Goal: Task Accomplishment & Management: Complete application form

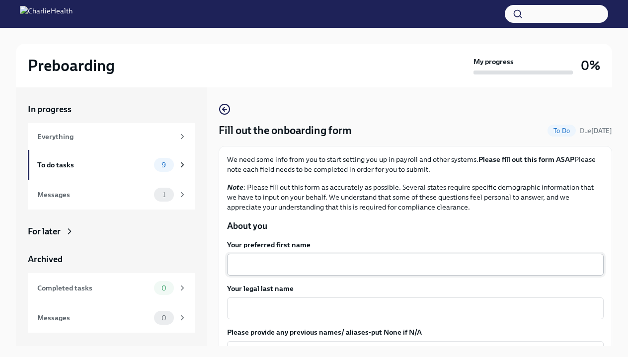
click at [286, 262] on textarea "Your preferred first name" at bounding box center [415, 265] width 365 height 12
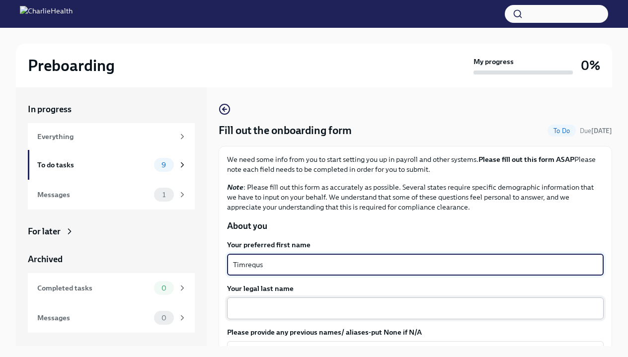
type textarea "Timrequs"
click at [293, 306] on textarea "Your legal last name" at bounding box center [415, 309] width 365 height 12
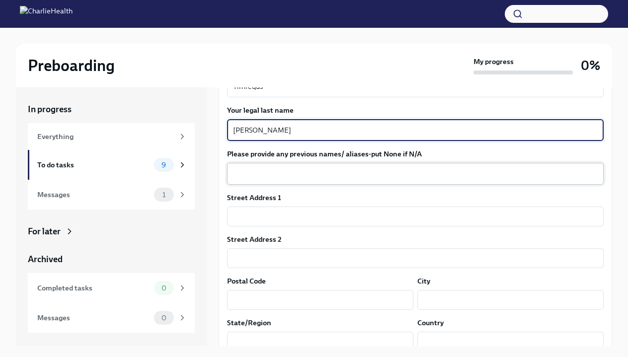
scroll to position [182, 0]
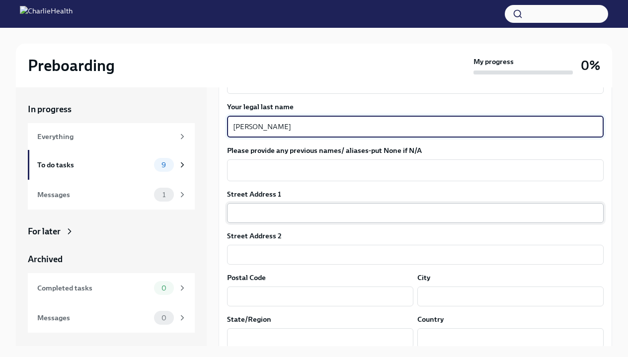
type textarea "[PERSON_NAME]"
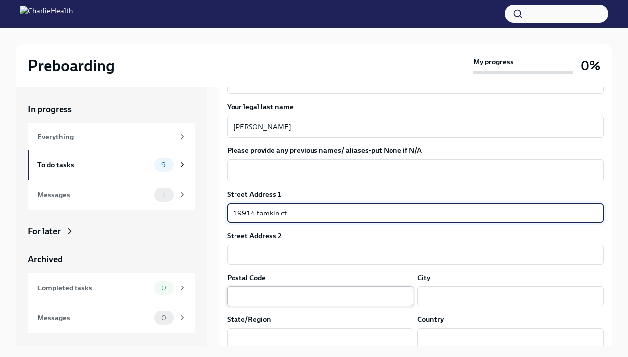
type input "19914 tomkin ct"
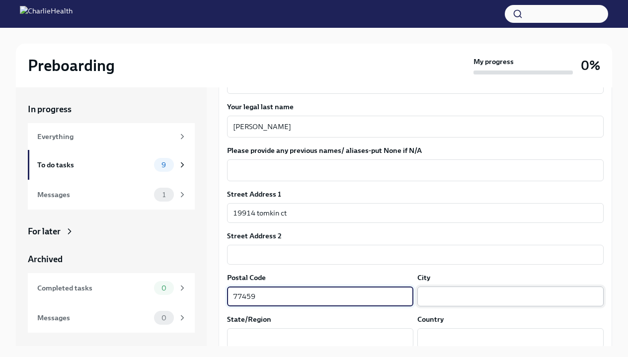
type input "77459"
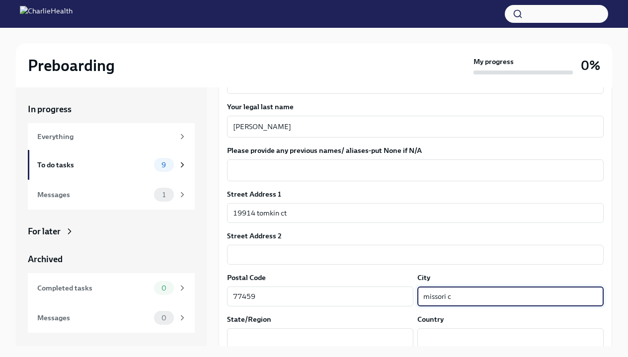
click at [440, 298] on input "missori c" at bounding box center [511, 297] width 186 height 20
click at [476, 298] on input "[US_STATE] c" at bounding box center [511, 297] width 186 height 20
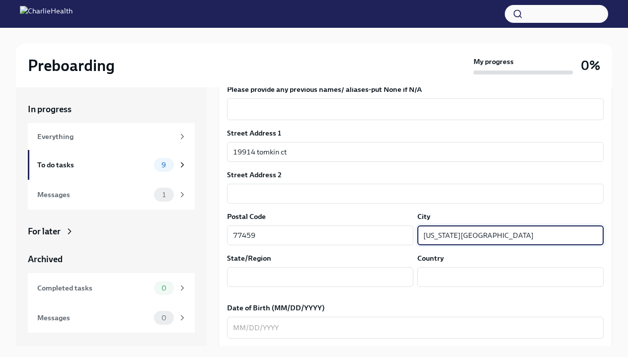
scroll to position [245, 0]
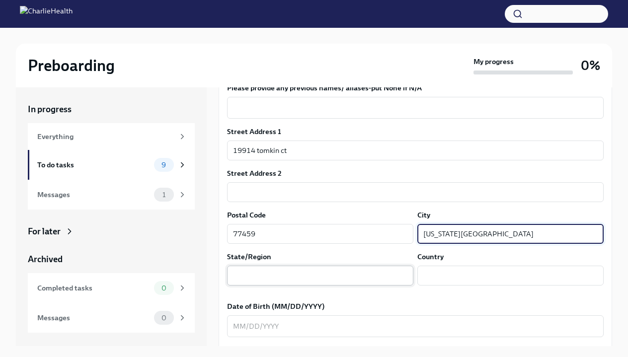
type input "[US_STATE][GEOGRAPHIC_DATA]"
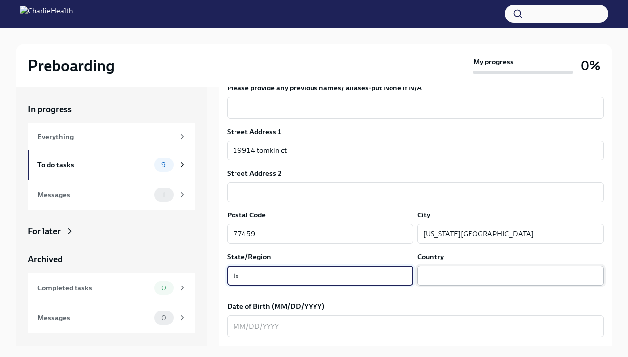
type input "tx"
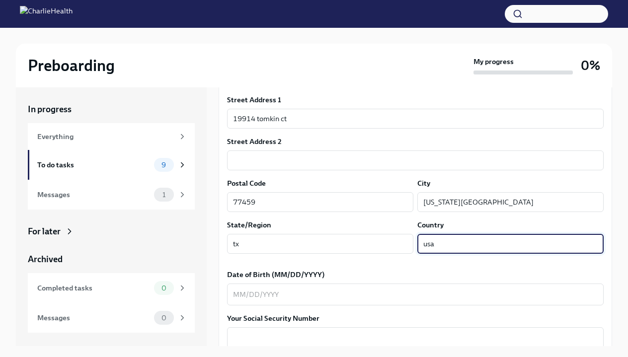
scroll to position [277, 0]
type input "usa"
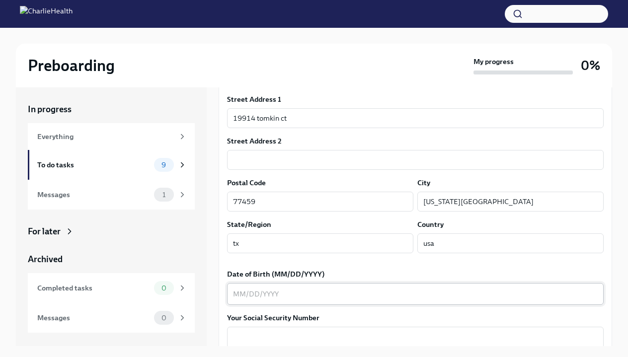
click at [365, 303] on div "x ​" at bounding box center [415, 294] width 377 height 22
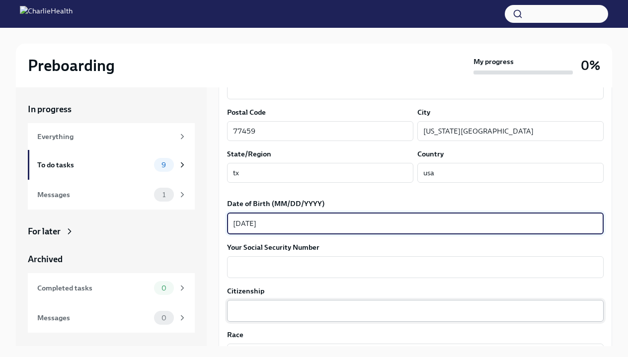
scroll to position [348, 0]
type textarea "[DATE]"
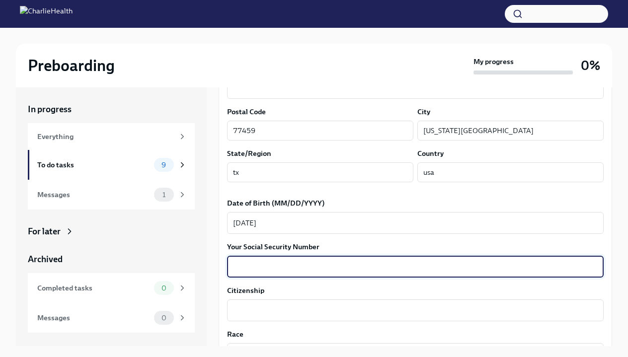
click at [354, 263] on textarea "Your Social Security Number" at bounding box center [415, 267] width 365 height 12
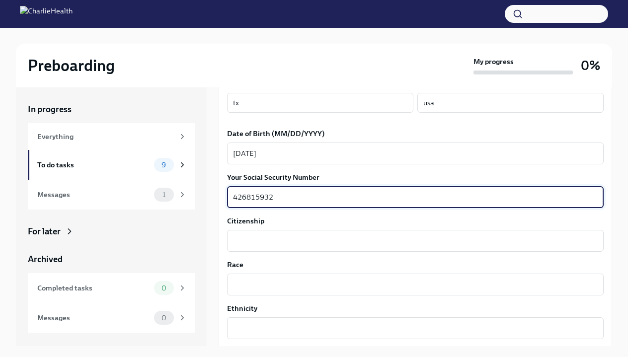
scroll to position [418, 0]
type textarea "426815932"
click at [345, 238] on textarea "Citizenship" at bounding box center [415, 241] width 365 height 12
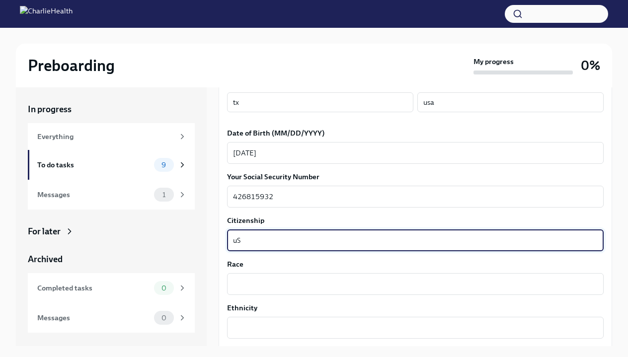
type textarea "u"
type textarea "[DEMOGRAPHIC_DATA] Citizen"
click at [354, 295] on div "x ​" at bounding box center [415, 284] width 377 height 22
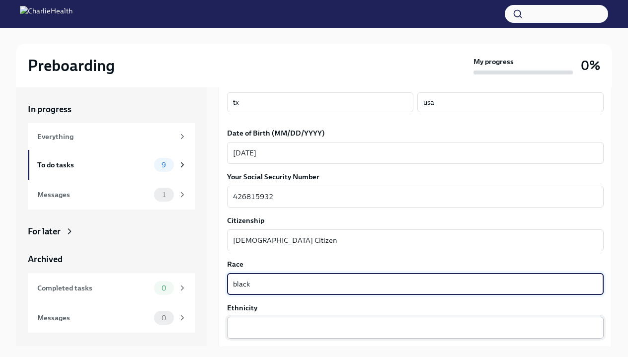
type textarea "black"
click at [344, 329] on textarea "Ethnicity" at bounding box center [415, 328] width 365 height 12
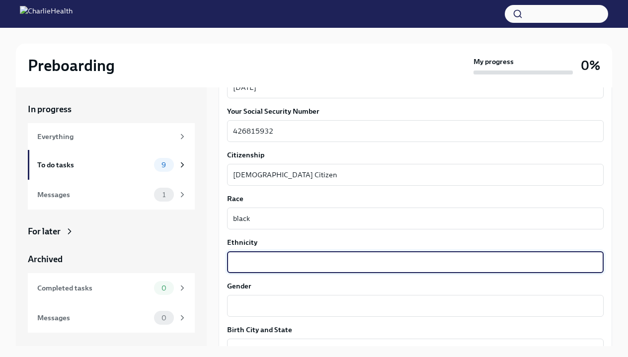
scroll to position [513, 0]
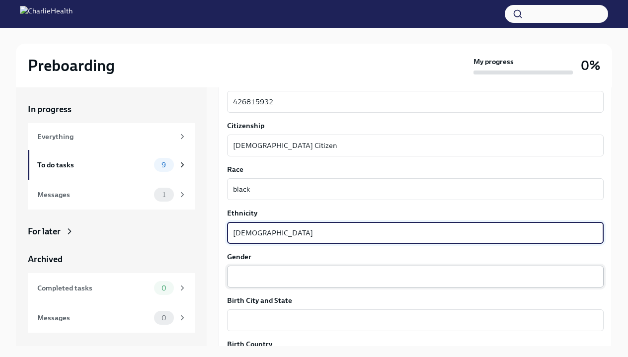
type textarea "[DEMOGRAPHIC_DATA]"
click at [297, 278] on textarea "Gender" at bounding box center [415, 277] width 365 height 12
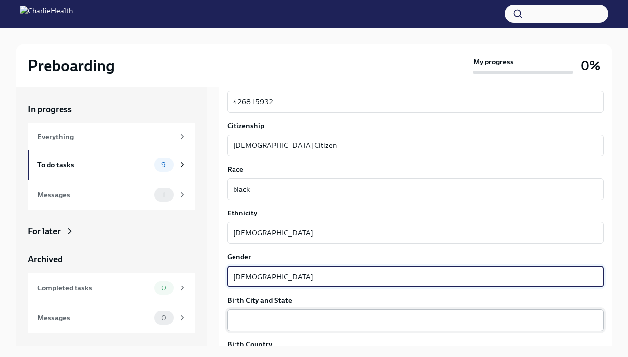
type textarea "[DEMOGRAPHIC_DATA]"
click at [295, 327] on div "x ​" at bounding box center [415, 321] width 377 height 22
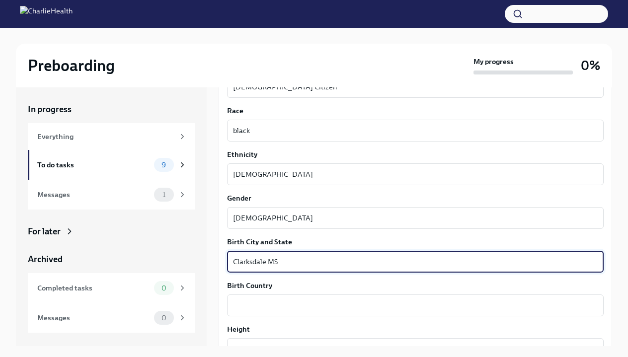
scroll to position [578, 0]
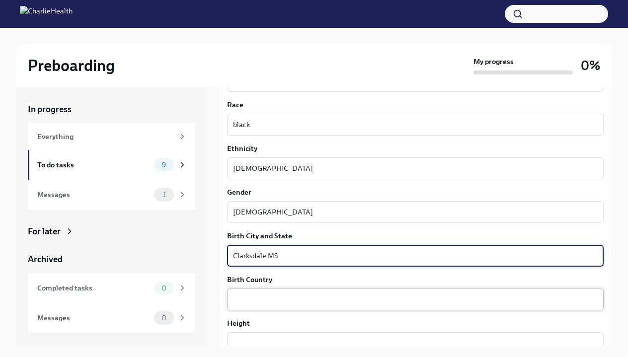
type textarea "Clarksdale MS"
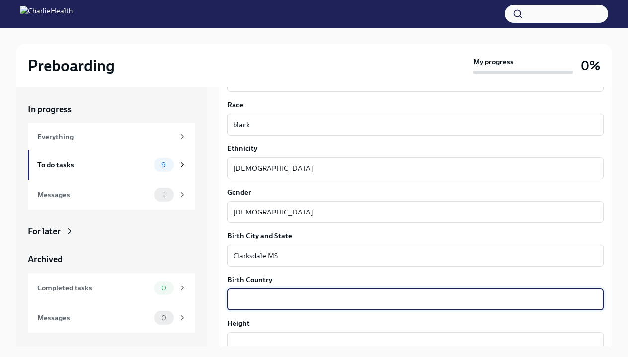
click at [307, 299] on textarea "Birth Country" at bounding box center [415, 300] width 365 height 12
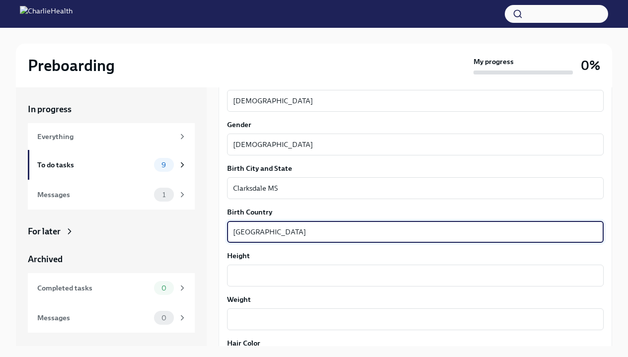
scroll to position [646, 0]
type textarea "[GEOGRAPHIC_DATA]"
click at [277, 282] on div "x ​" at bounding box center [415, 275] width 377 height 22
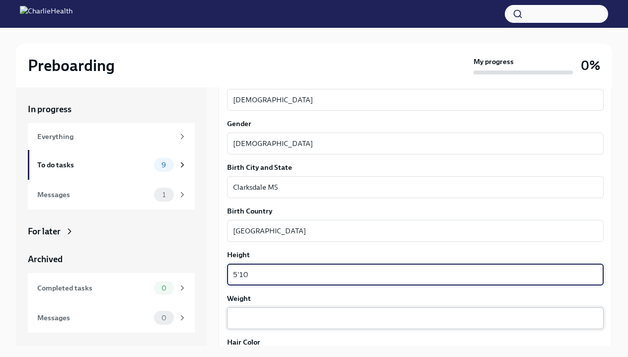
type textarea "5'10"
click at [297, 325] on div "x ​" at bounding box center [415, 319] width 377 height 22
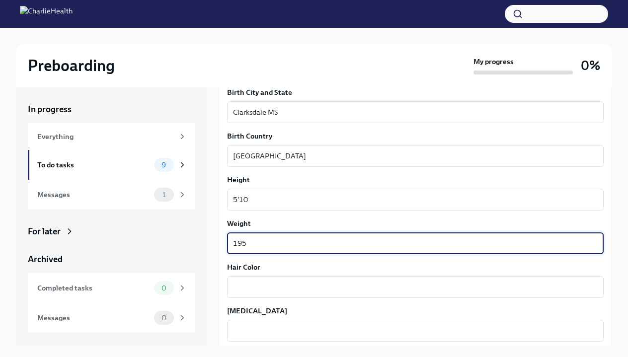
scroll to position [732, 0]
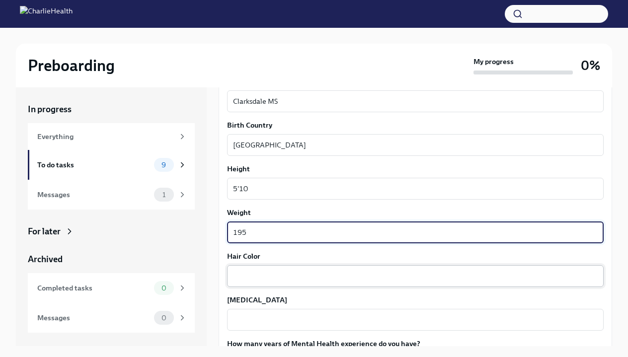
type textarea "195"
click at [290, 281] on textarea "Hair Color" at bounding box center [415, 276] width 365 height 12
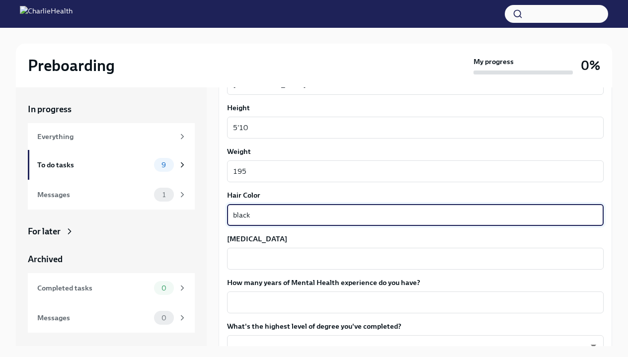
scroll to position [795, 0]
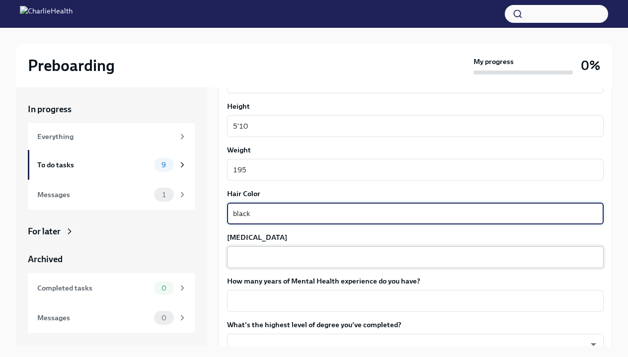
type textarea "black"
click at [267, 256] on textarea "[MEDICAL_DATA]" at bounding box center [415, 258] width 365 height 12
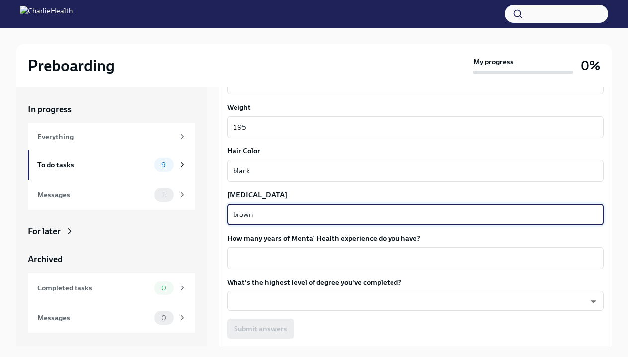
scroll to position [856, 0]
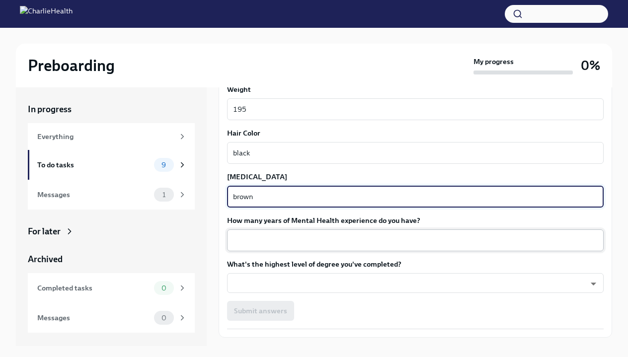
type textarea "brown"
click at [267, 235] on textarea "How many years of Mental Health experience do you have?" at bounding box center [415, 241] width 365 height 12
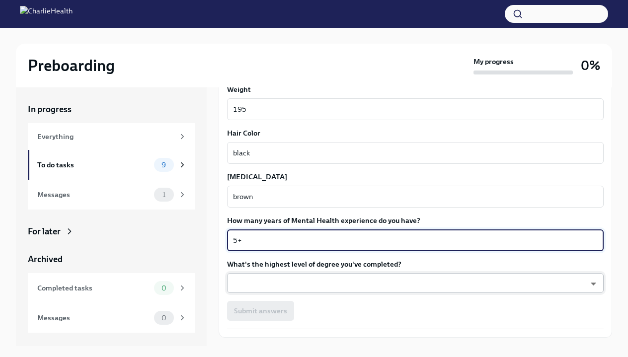
type textarea "5+"
click at [269, 288] on body "Preboarding My progress 0% In progress Everything To do tasks 9 Messages 1 For …" at bounding box center [314, 187] width 628 height 374
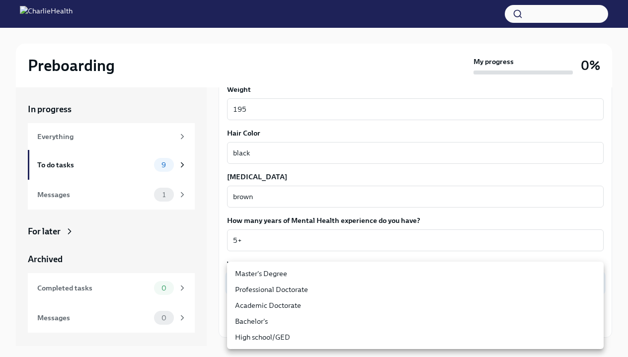
click at [287, 274] on li "Master's Degree" at bounding box center [415, 274] width 377 height 16
type input "2vBr-ghkD"
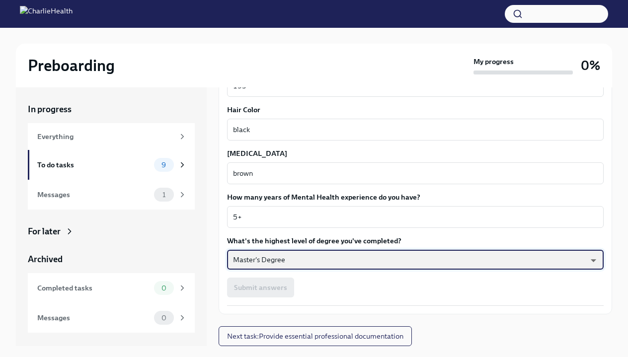
scroll to position [879, 0]
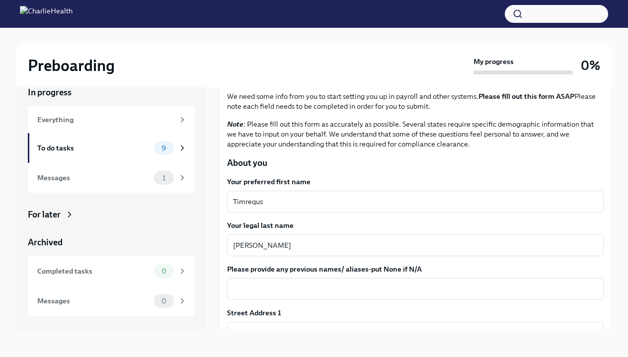
scroll to position [59, 0]
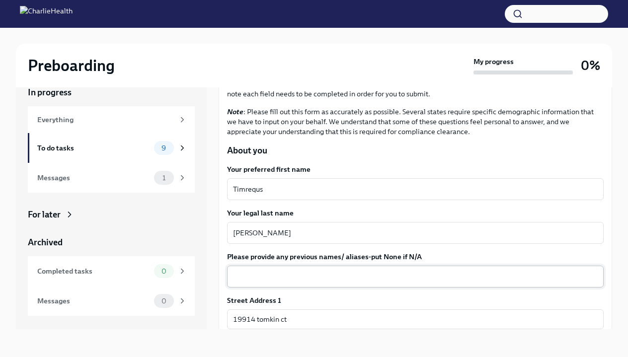
click at [286, 280] on textarea "Please provide any previous names/ aliases-put None if N/A" at bounding box center [415, 277] width 365 height 12
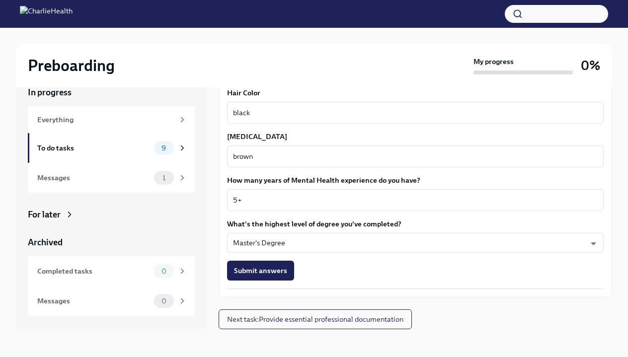
scroll to position [879, 0]
type textarea "n/a"
click at [259, 273] on span "Submit answers" at bounding box center [260, 271] width 53 height 10
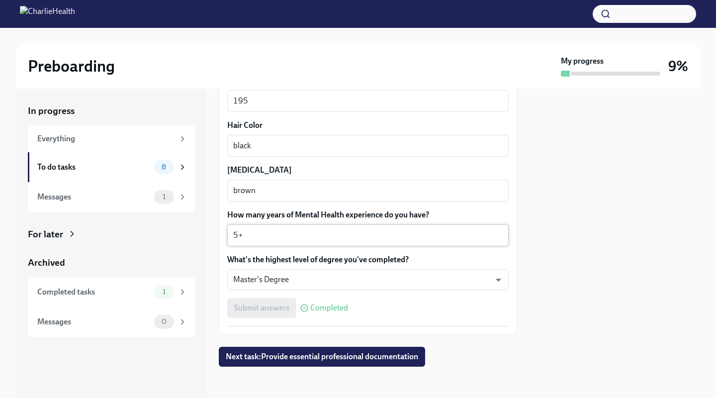
scroll to position [0, 0]
click at [182, 171] on div "8" at bounding box center [170, 167] width 33 height 14
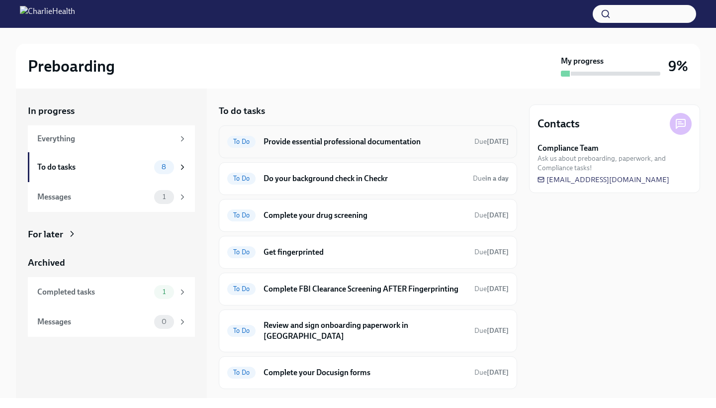
click at [313, 140] on h6 "Provide essential professional documentation" at bounding box center [365, 141] width 203 height 11
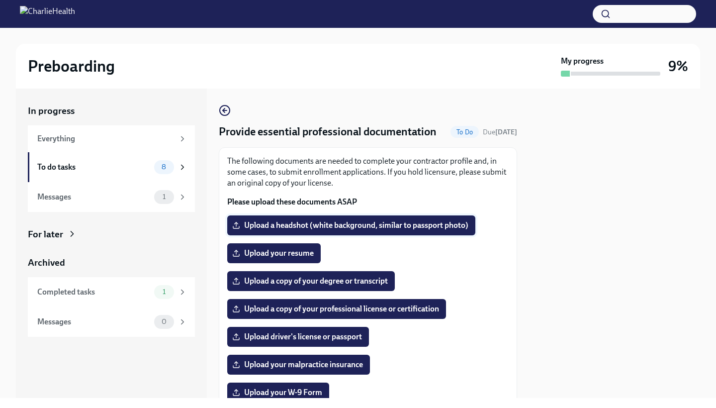
click at [342, 225] on span "Upload a headshot (white background, similar to passport photo)" at bounding box center [351, 225] width 234 height 10
click at [0, 0] on input "Upload a headshot (white background, similar to passport photo)" at bounding box center [0, 0] width 0 height 0
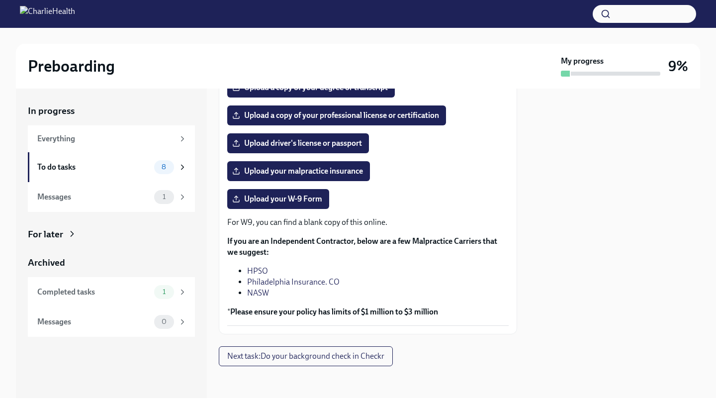
scroll to position [184, 0]
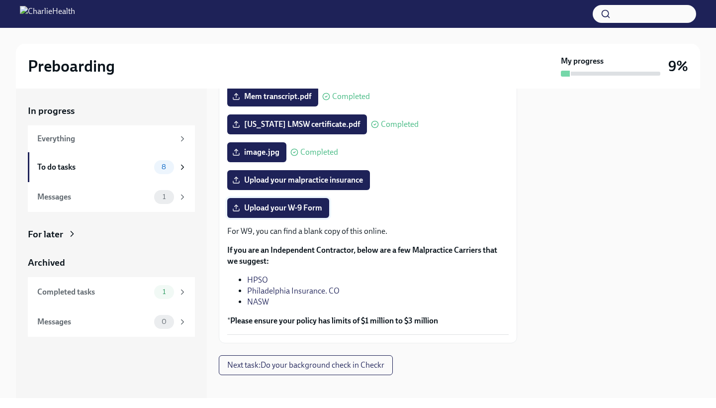
click at [288, 215] on label "Upload your W-9 Form" at bounding box center [278, 208] width 102 height 20
click at [0, 0] on input "Upload your W-9 Form" at bounding box center [0, 0] width 0 height 0
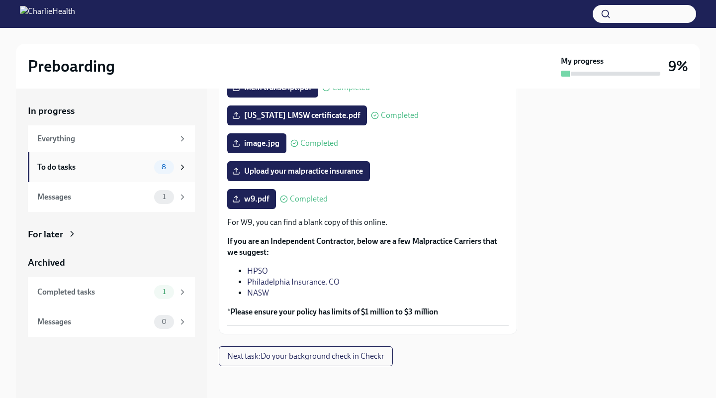
scroll to position [0, 0]
click at [183, 170] on icon at bounding box center [182, 167] width 9 height 9
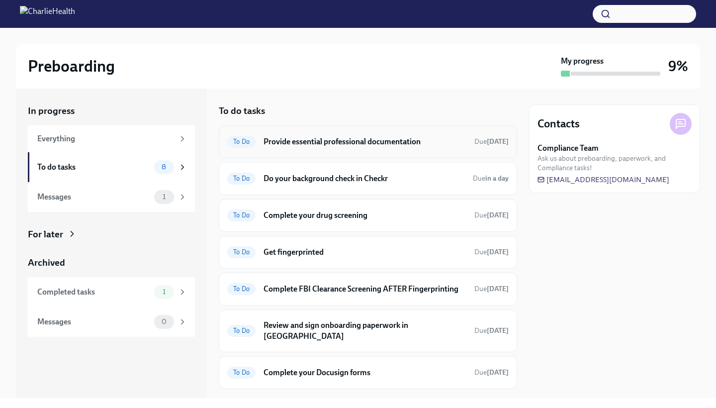
click at [320, 143] on h6 "Provide essential professional documentation" at bounding box center [365, 141] width 203 height 11
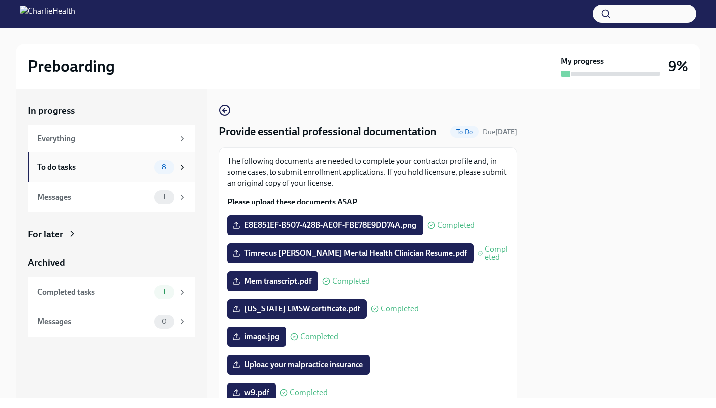
click at [168, 162] on div "8" at bounding box center [164, 167] width 20 height 14
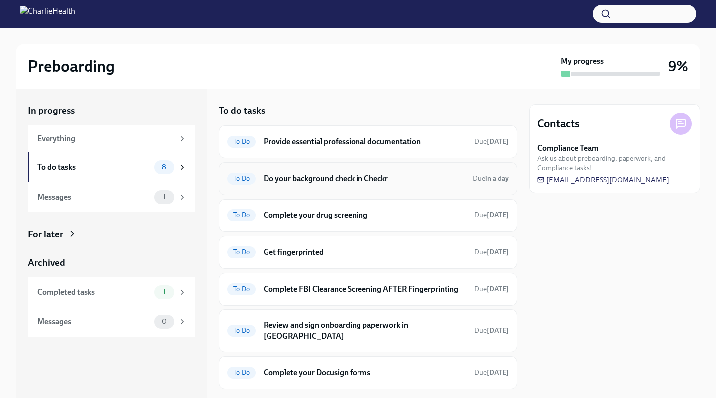
click at [329, 188] on div "To Do Do your background check in Checkr Due in a day" at bounding box center [368, 178] width 298 height 33
click at [251, 178] on span "To Do" at bounding box center [241, 178] width 28 height 7
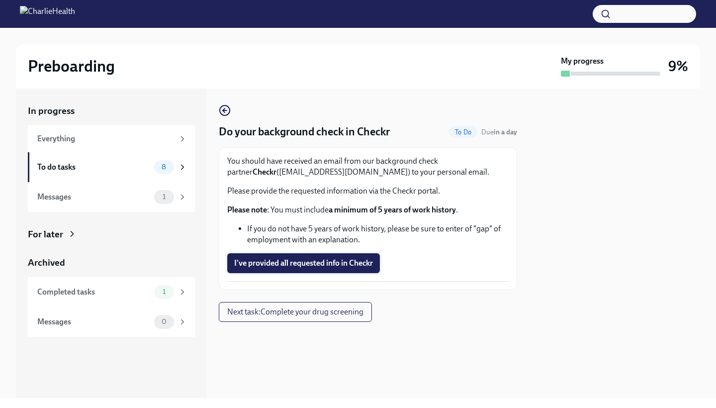
click at [302, 265] on span "I've provided all requested info in Checkr" at bounding box center [303, 263] width 139 height 10
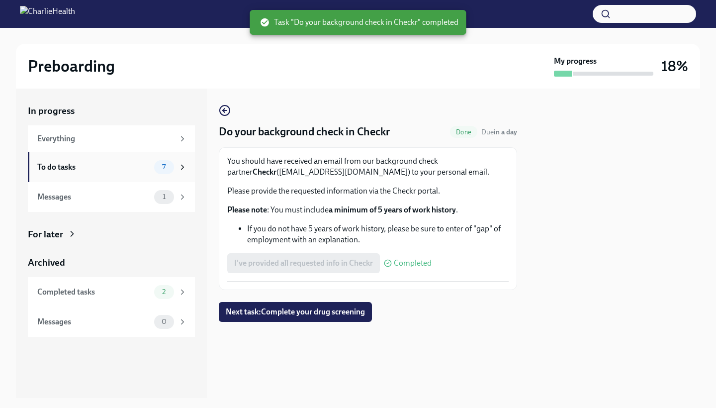
click at [183, 169] on icon at bounding box center [182, 167] width 9 height 9
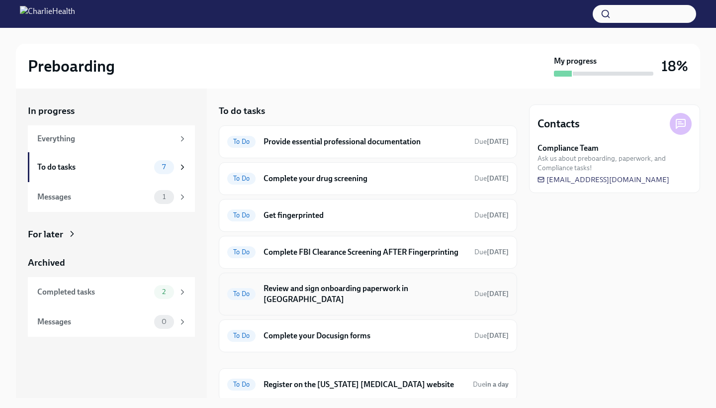
click at [365, 286] on h6 "Review and sign onboarding paperwork in [GEOGRAPHIC_DATA]" at bounding box center [365, 294] width 203 height 22
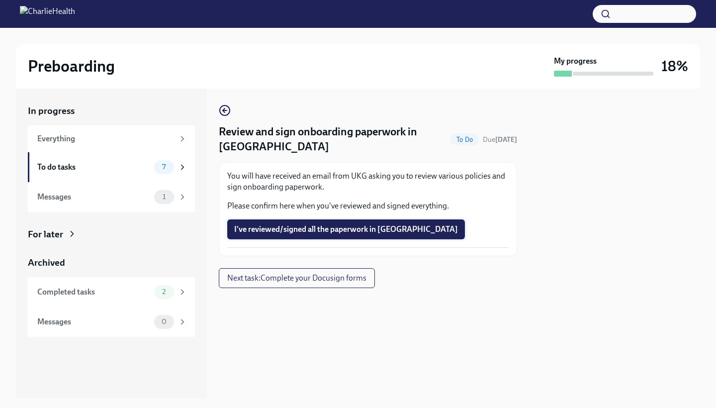
click at [356, 230] on span "I've reviewed/signed all the paperwork in [GEOGRAPHIC_DATA]" at bounding box center [346, 229] width 224 height 10
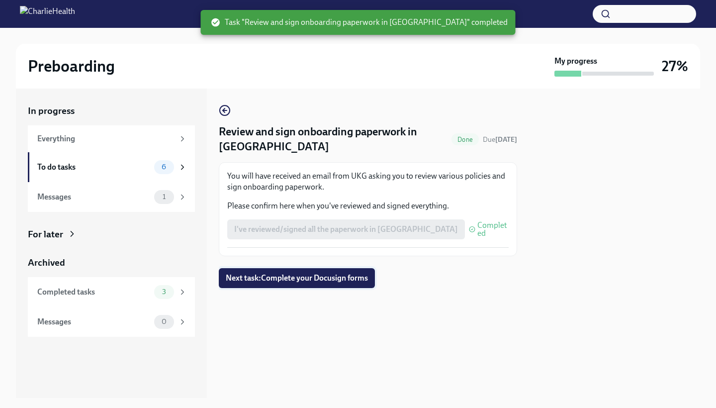
click at [287, 280] on span "Next task : Complete your Docusign forms" at bounding box center [297, 278] width 142 height 10
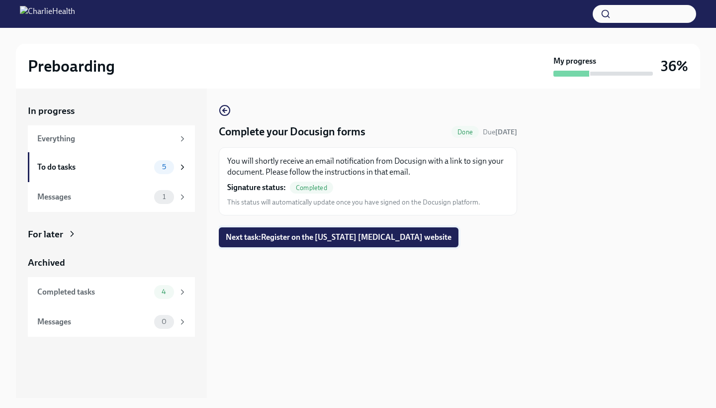
click at [247, 239] on span "Next task : Register on the [US_STATE] [MEDICAL_DATA] website" at bounding box center [339, 237] width 226 height 10
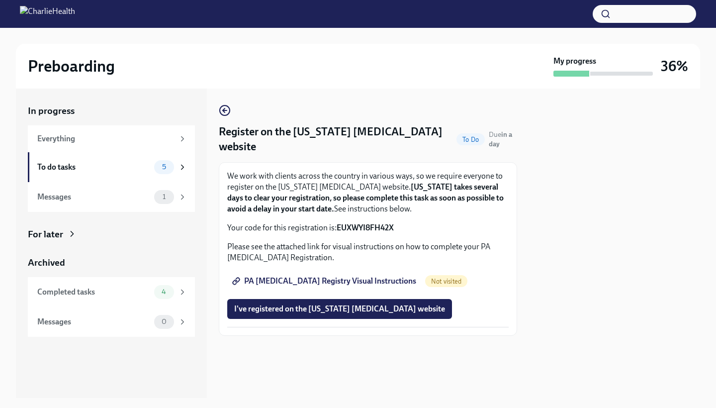
click at [371, 223] on strong "EUXWYI8FH42X" at bounding box center [365, 227] width 57 height 9
copy strong "EUXWYI8FH42X"
click at [271, 208] on strong "[US_STATE] takes several days to clear your registration, so please complete th…" at bounding box center [365, 197] width 276 height 31
click at [279, 278] on span "PA [MEDICAL_DATA] Registry Visual Instructions" at bounding box center [325, 281] width 182 height 10
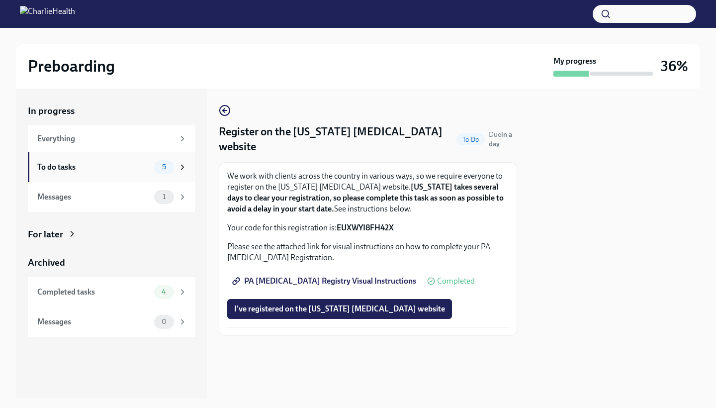
click at [179, 163] on icon at bounding box center [182, 167] width 9 height 9
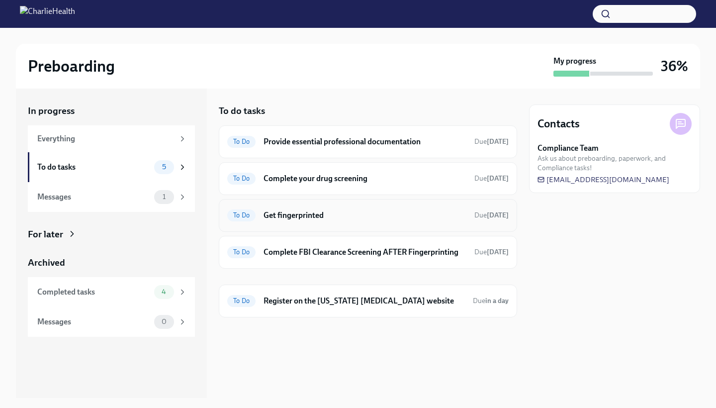
click at [366, 220] on div "To Do Get fingerprinted Due [DATE]" at bounding box center [367, 215] width 281 height 16
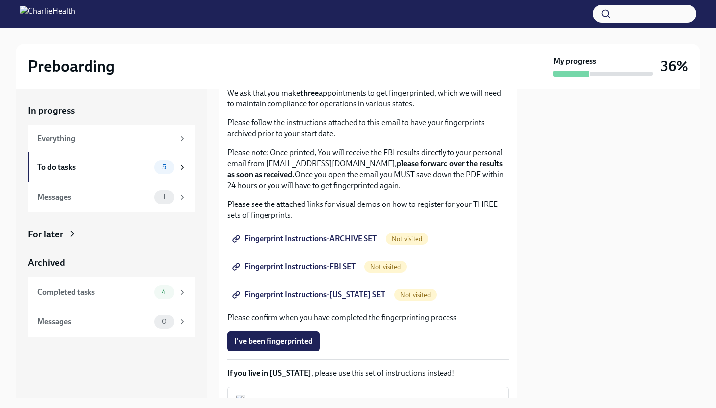
scroll to position [69, 0]
click at [349, 237] on span "Fingerprint Instructions-ARCHIVE SET" at bounding box center [305, 238] width 143 height 10
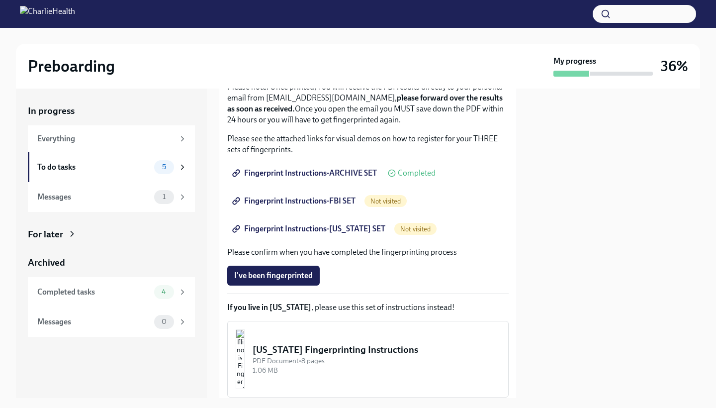
scroll to position [109, 0]
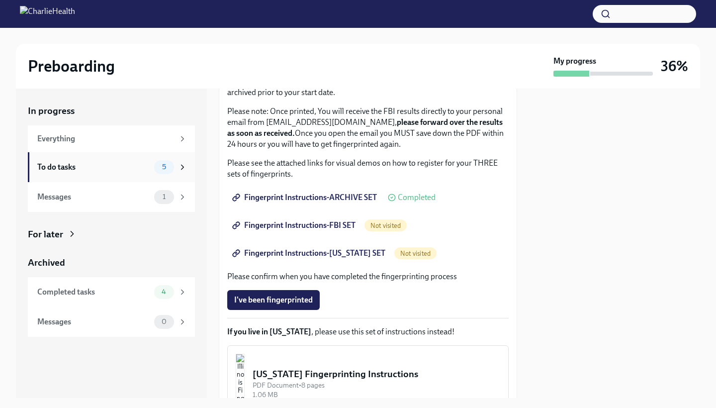
click at [184, 170] on icon at bounding box center [182, 167] width 9 height 9
